Goal: Task Accomplishment & Management: Use online tool/utility

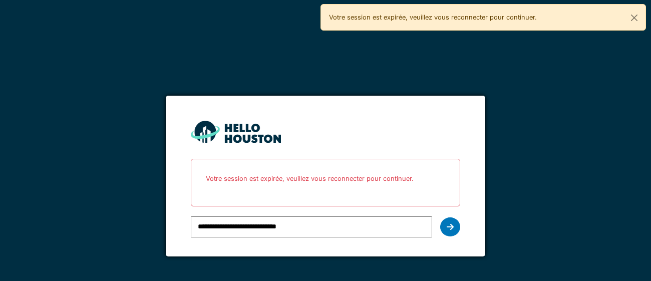
click at [450, 229] on icon at bounding box center [450, 227] width 7 height 8
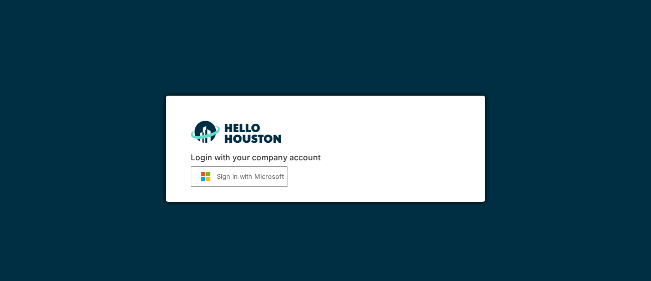
click at [259, 178] on button "Sign in with Microsoft" at bounding box center [239, 176] width 97 height 21
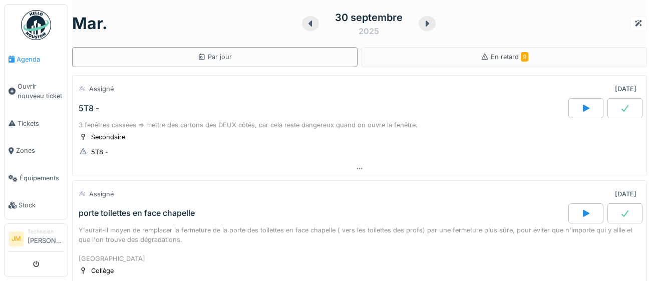
click at [31, 60] on span "Agenda" at bounding box center [40, 60] width 47 height 10
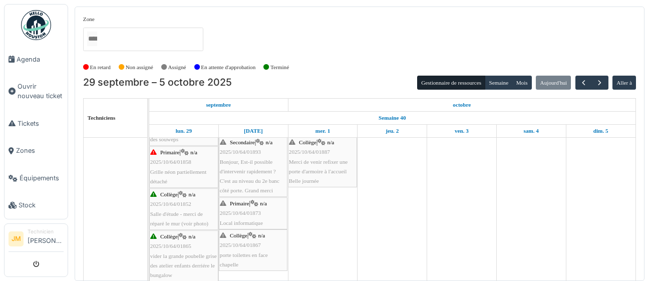
scroll to position [275, 0]
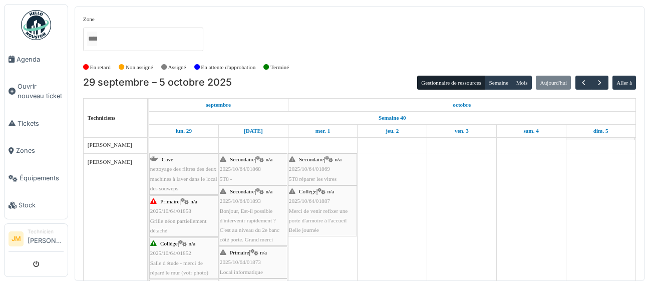
click at [167, 218] on span "Grille néon partiellement détaché" at bounding box center [178, 226] width 56 height 16
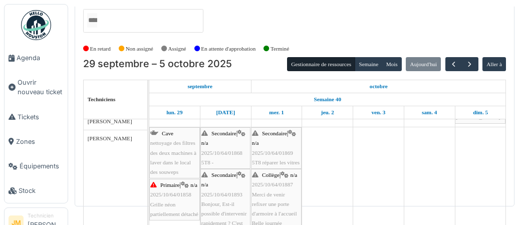
scroll to position [292, 0]
click at [218, 158] on div "Secondaire | n/a 2025/10/64/01868 5T8 -" at bounding box center [225, 147] width 48 height 39
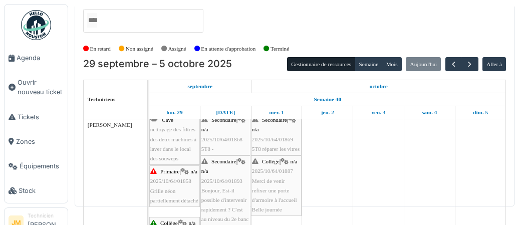
scroll to position [305, 0]
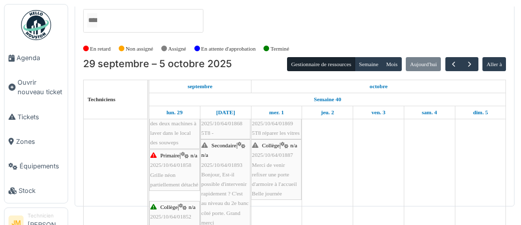
click at [214, 176] on div "Secondaire | n/a 2025/10/64/01893 Bonjour, Est-il possible d'intervenir rapidem…" at bounding box center [225, 184] width 48 height 87
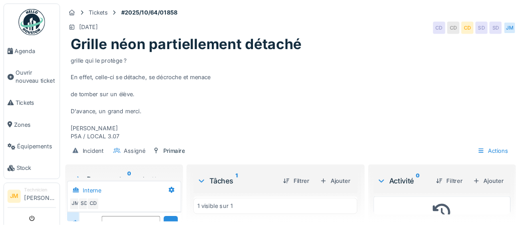
scroll to position [38, 0]
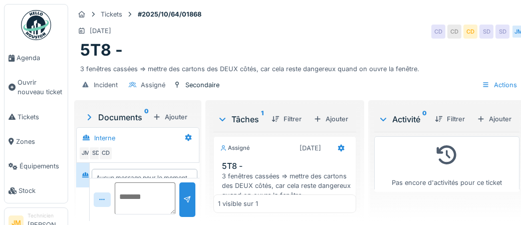
scroll to position [24, 0]
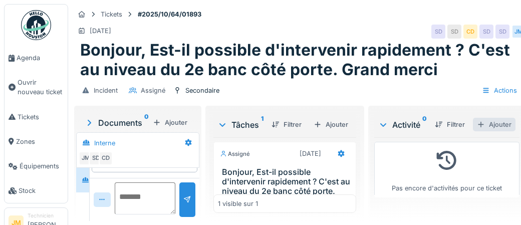
click at [499, 127] on div "Ajouter" at bounding box center [494, 125] width 43 height 14
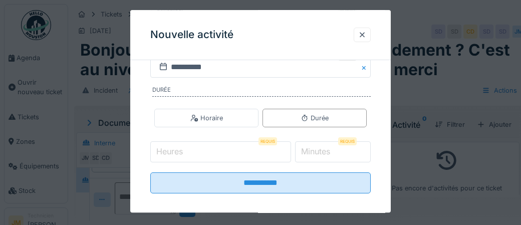
scroll to position [210, 0]
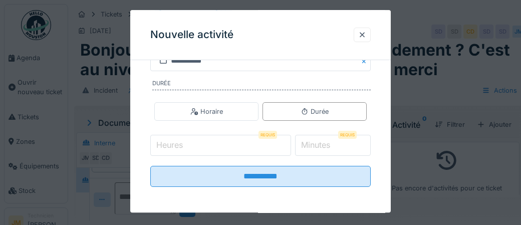
click at [205, 146] on input "Heures" at bounding box center [220, 145] width 141 height 21
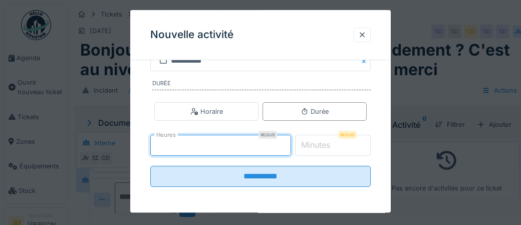
type input "*"
click at [321, 144] on label "Minutes" at bounding box center [315, 145] width 33 height 12
click at [321, 144] on input "*" at bounding box center [333, 145] width 76 height 21
type input "*"
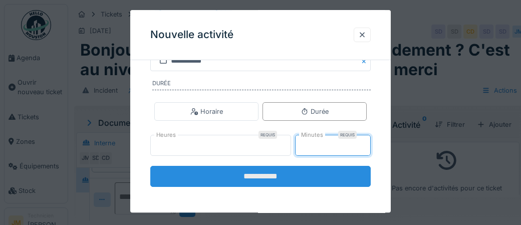
type input "**"
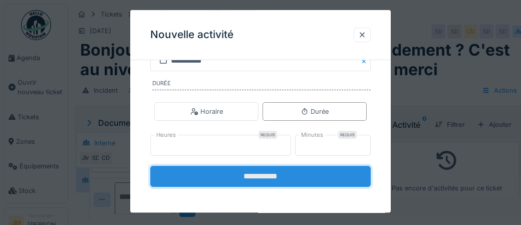
click at [299, 178] on input "**********" at bounding box center [260, 176] width 220 height 21
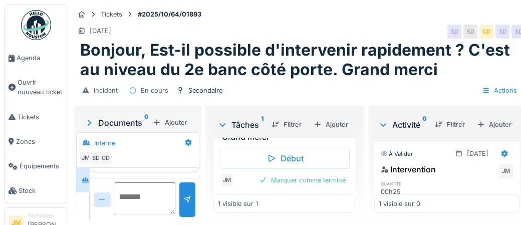
scroll to position [65, 0]
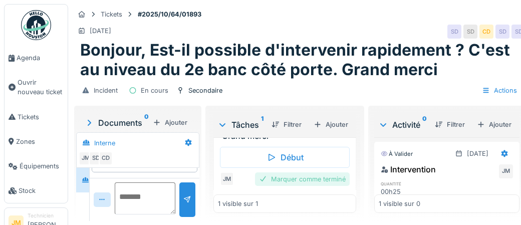
click at [302, 176] on div "Marquer comme terminé" at bounding box center [302, 179] width 95 height 14
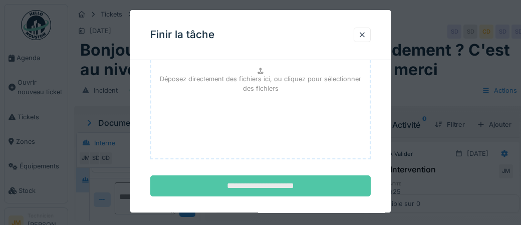
scroll to position [163, 0]
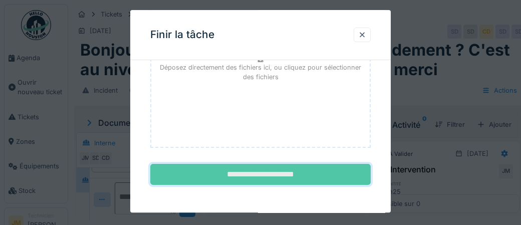
click at [292, 172] on input "**********" at bounding box center [260, 174] width 220 height 21
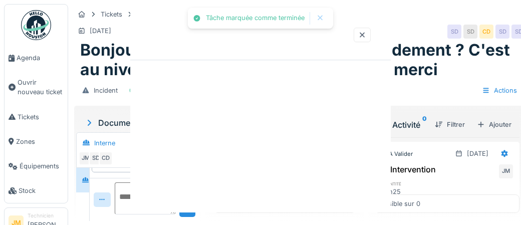
scroll to position [51, 0]
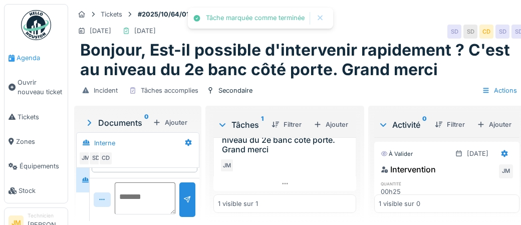
click at [35, 59] on span "Agenda" at bounding box center [40, 58] width 47 height 10
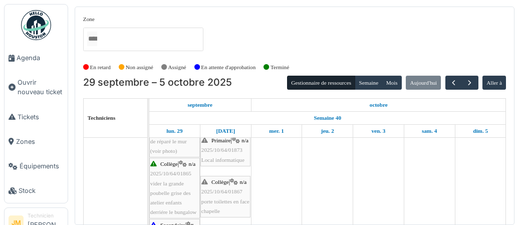
click at [210, 163] on span "Local informatique" at bounding box center [222, 160] width 43 height 6
